Goal: Task Accomplishment & Management: Use online tool/utility

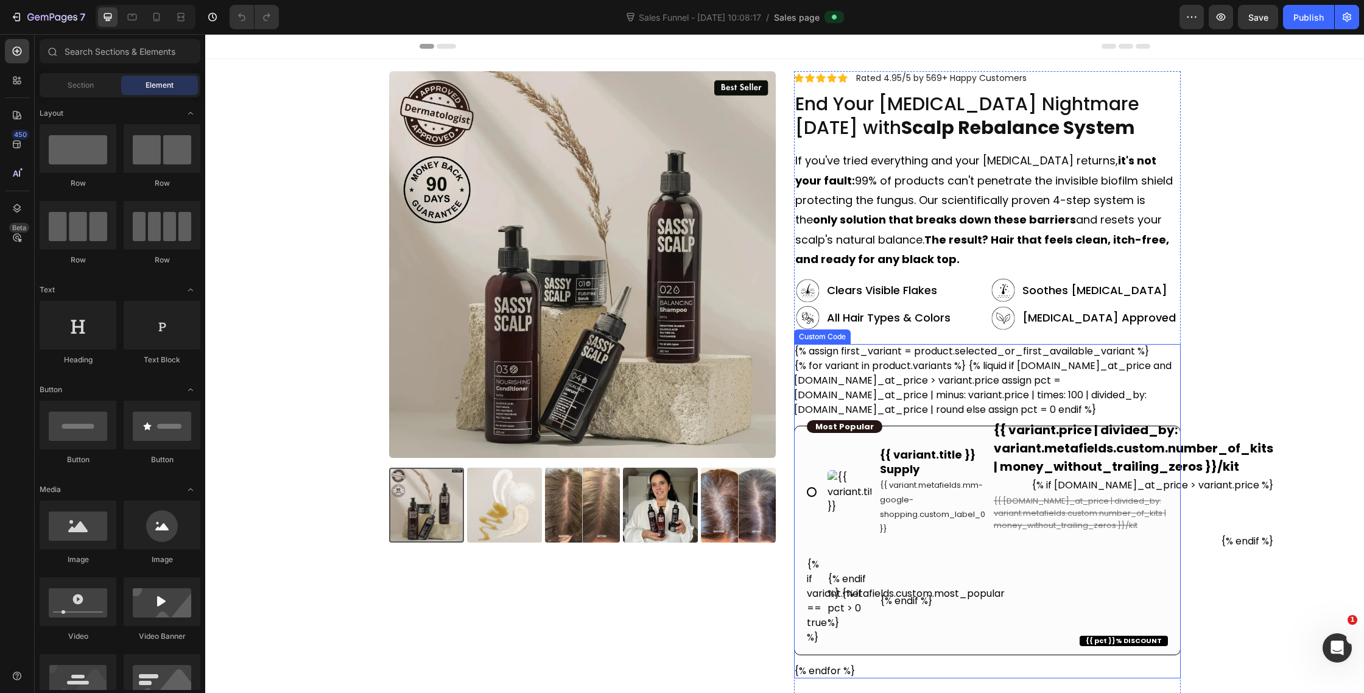
scroll to position [289, 0]
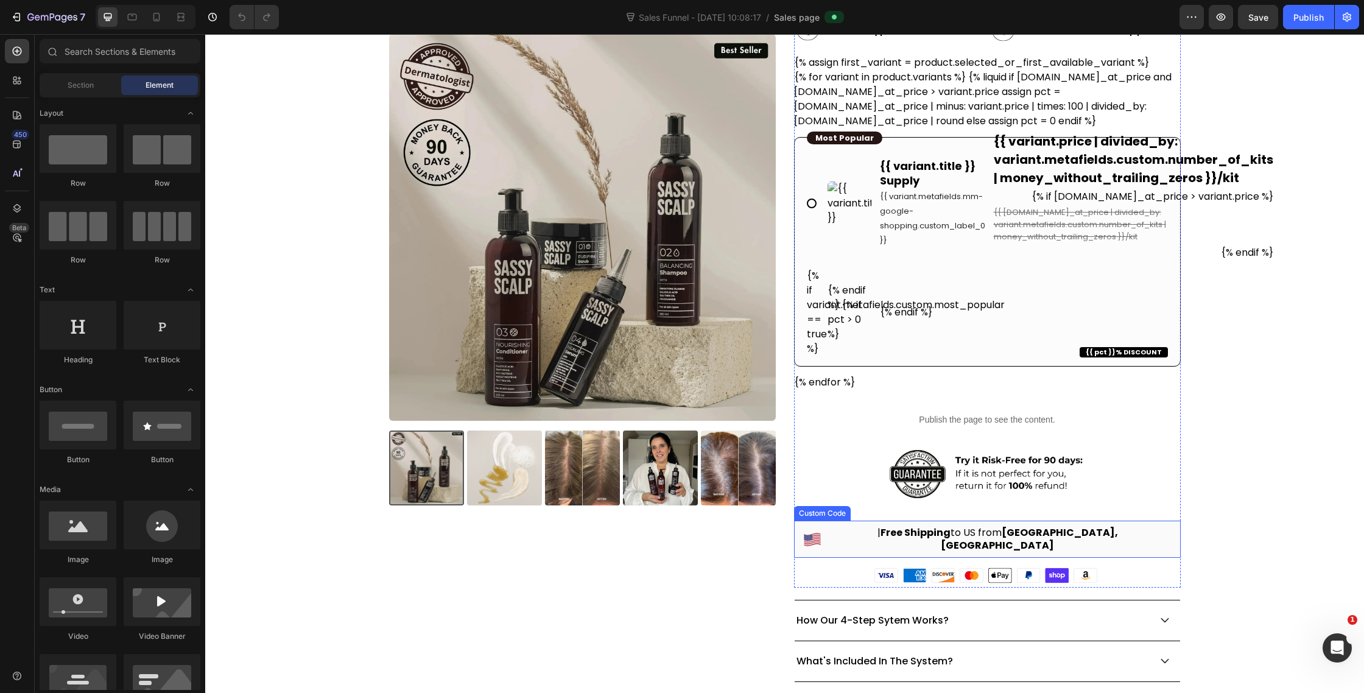
click at [999, 530] on b "[GEOGRAPHIC_DATA], [GEOGRAPHIC_DATA]" at bounding box center [1029, 539] width 177 height 27
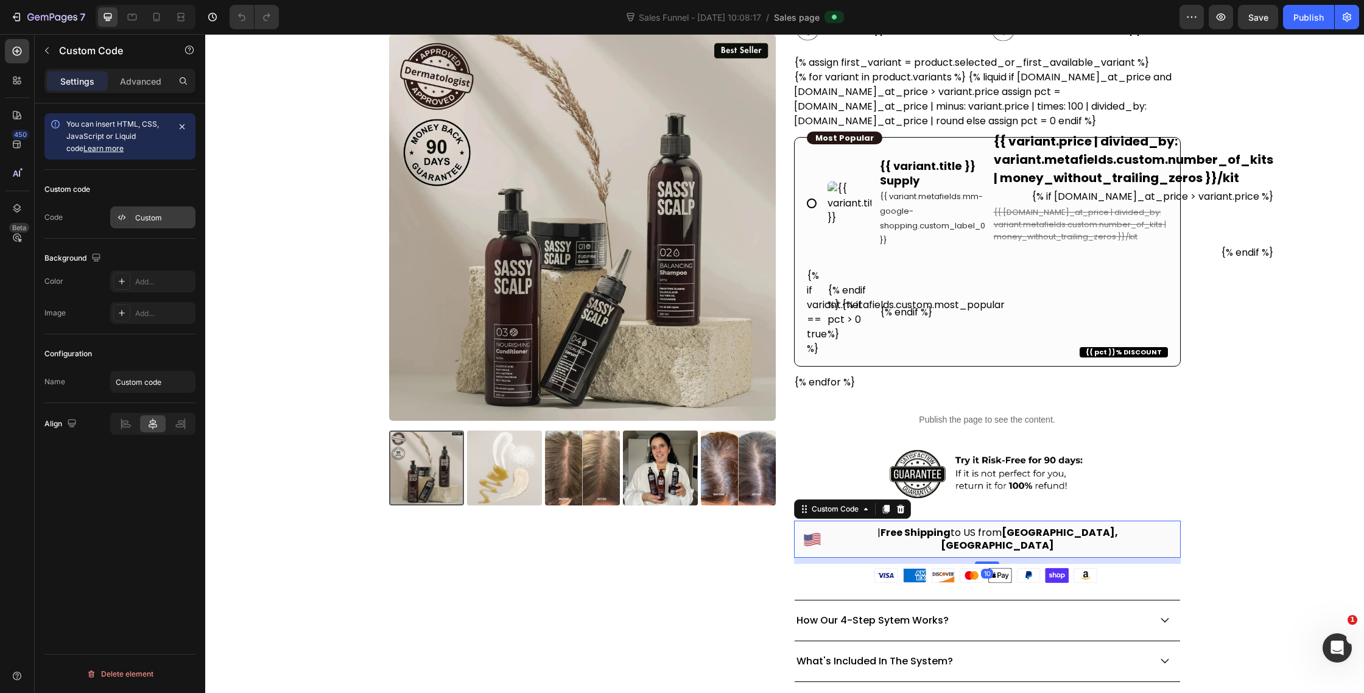
click at [130, 214] on div at bounding box center [121, 217] width 17 height 17
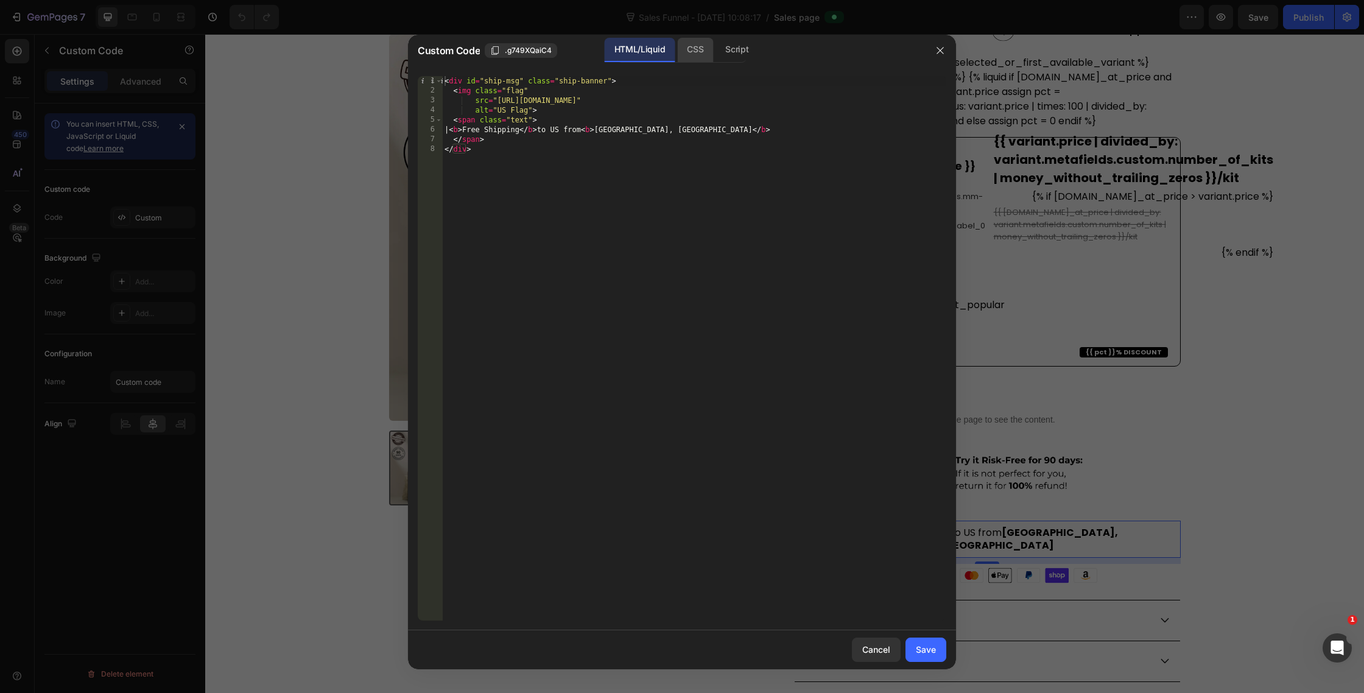
click at [716, 52] on div "CSS" at bounding box center [737, 50] width 43 height 24
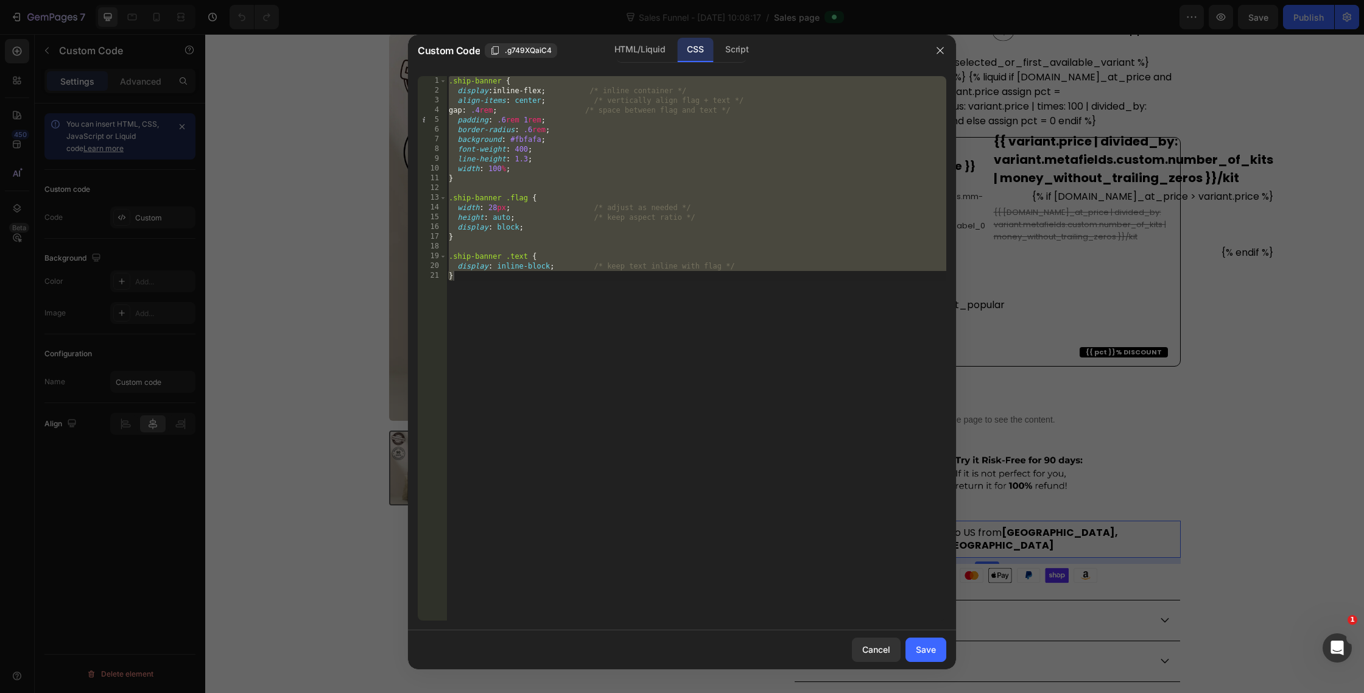
click at [561, 262] on div ".ship-banner { display : inline-flex ; /* inline container */ align-items : cen…" at bounding box center [696, 358] width 500 height 564
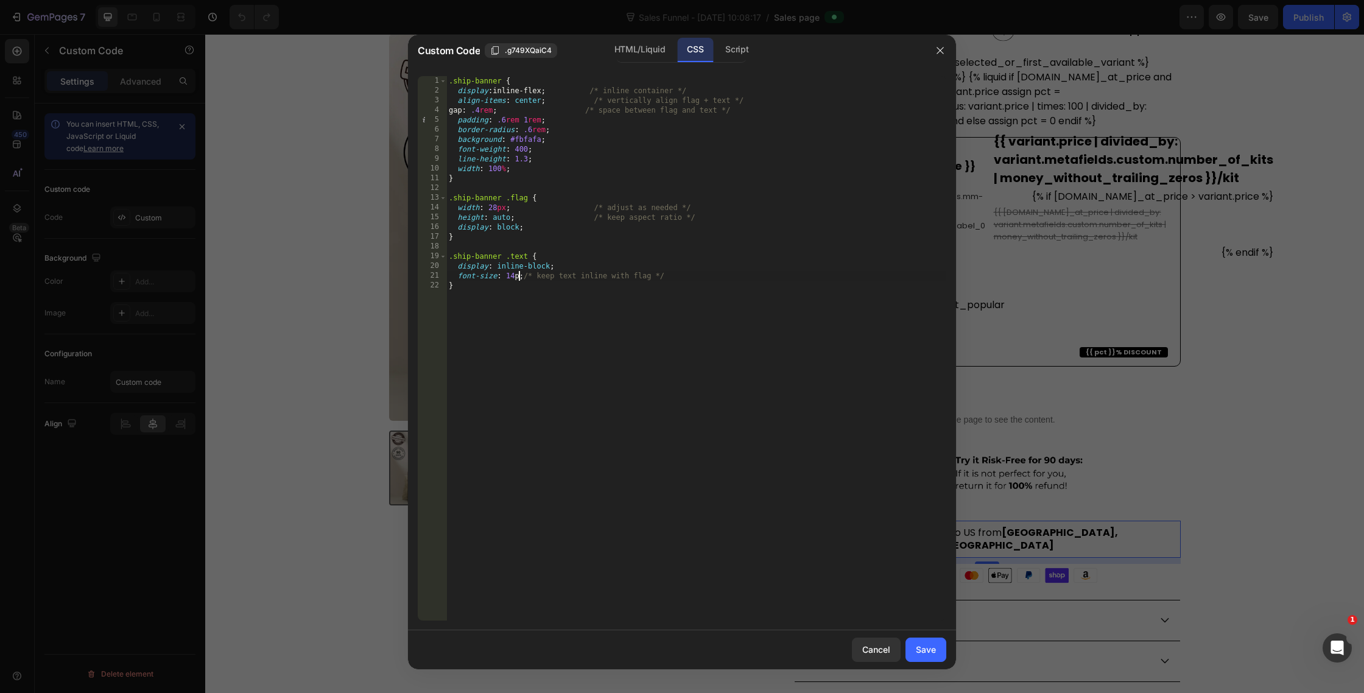
scroll to position [0, 5]
type textarea "font-size: 14px;/* keep text inline with flag */"
click at [932, 648] on div "Save" at bounding box center [926, 649] width 20 height 13
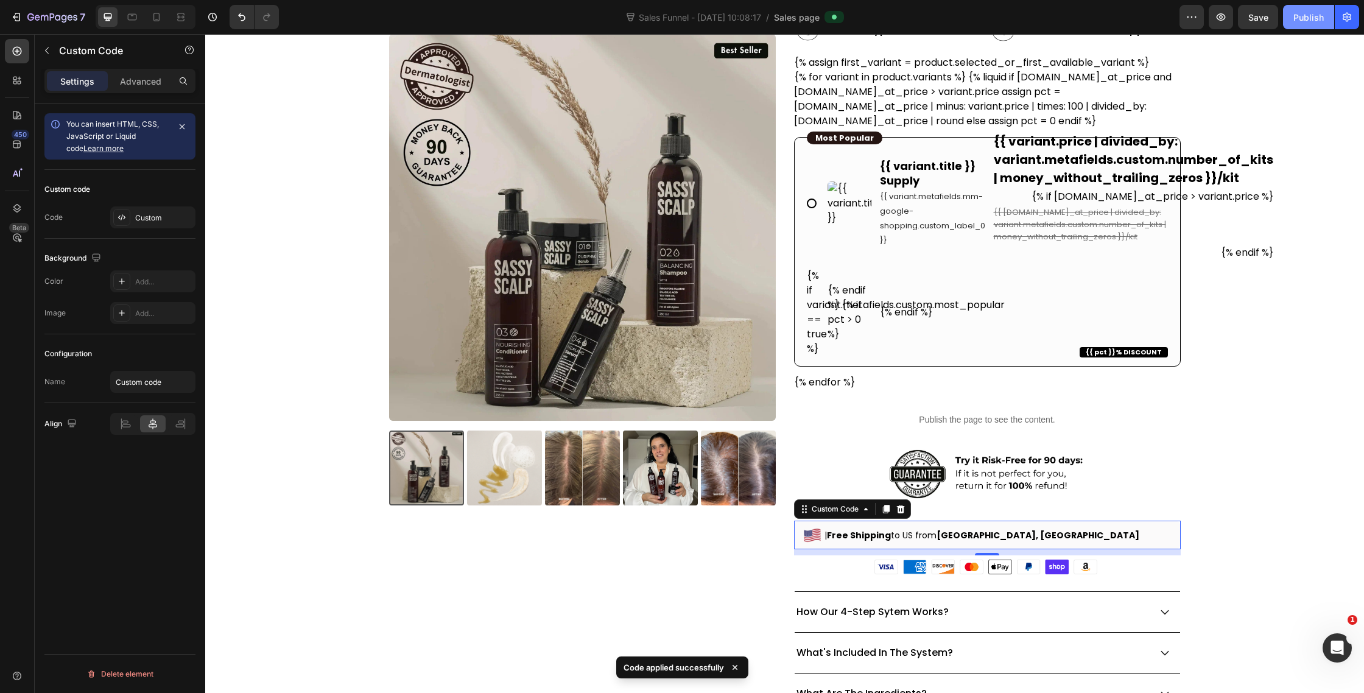
click at [1312, 26] on button "Publish" at bounding box center [1308, 17] width 51 height 24
